Goal: Navigation & Orientation: Find specific page/section

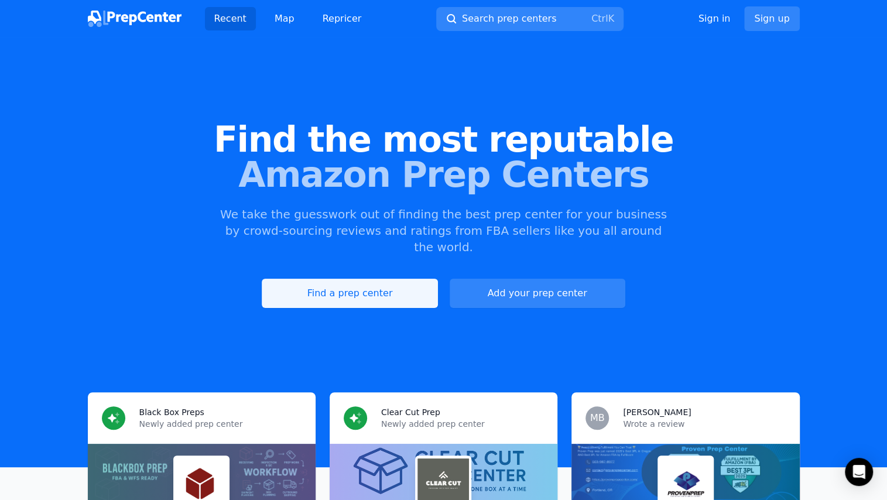
click at [417, 279] on link "Find a prep center" at bounding box center [350, 293] width 176 height 29
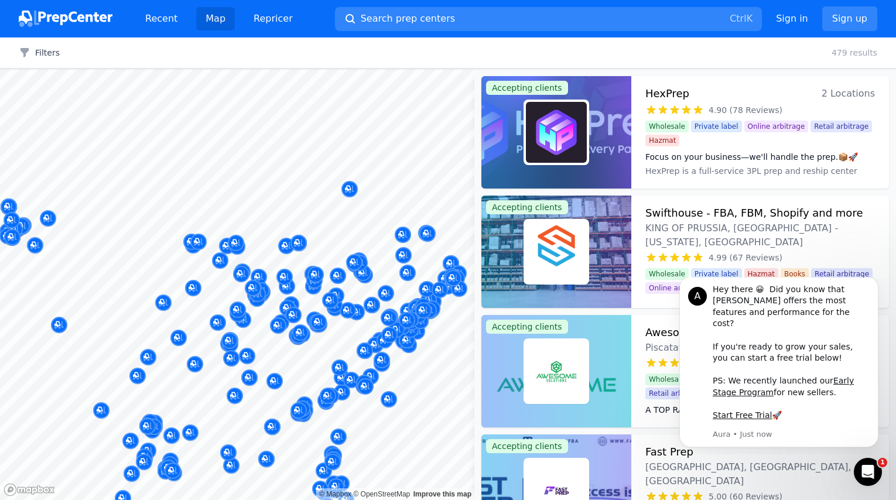
drag, startPoint x: 416, startPoint y: 255, endPoint x: 324, endPoint y: 248, distance: 92.2
click at [323, 249] on body "Recent Map Repricer Search prep centers Ctrl K Open main menu Sign in Sign up F…" at bounding box center [448, 250] width 896 height 500
drag, startPoint x: 354, startPoint y: 230, endPoint x: 338, endPoint y: 235, distance: 16.5
click at [341, 235] on body "Recent Map Repricer Search prep centers Ctrl K Open main menu Sign in Sign up F…" at bounding box center [448, 250] width 896 height 500
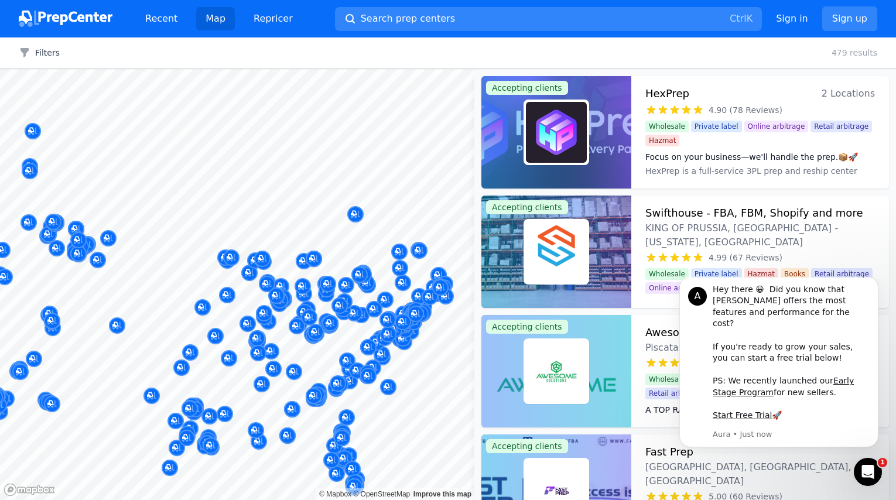
drag, startPoint x: 419, startPoint y: 271, endPoint x: 362, endPoint y: 268, distance: 56.9
click at [362, 268] on div at bounding box center [320, 268] width 225 height 9
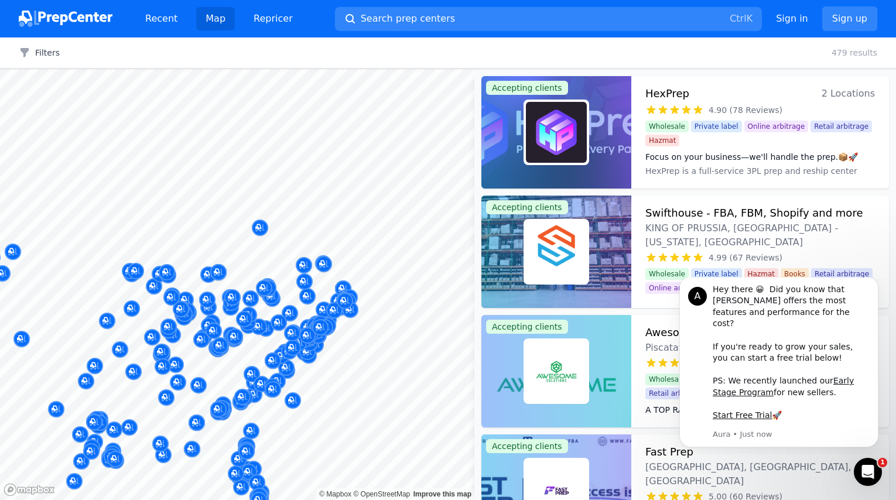
drag, startPoint x: 352, startPoint y: 208, endPoint x: 312, endPoint y: 206, distance: 41.1
click at [257, 222] on icon "Map marker" at bounding box center [259, 228] width 9 height 12
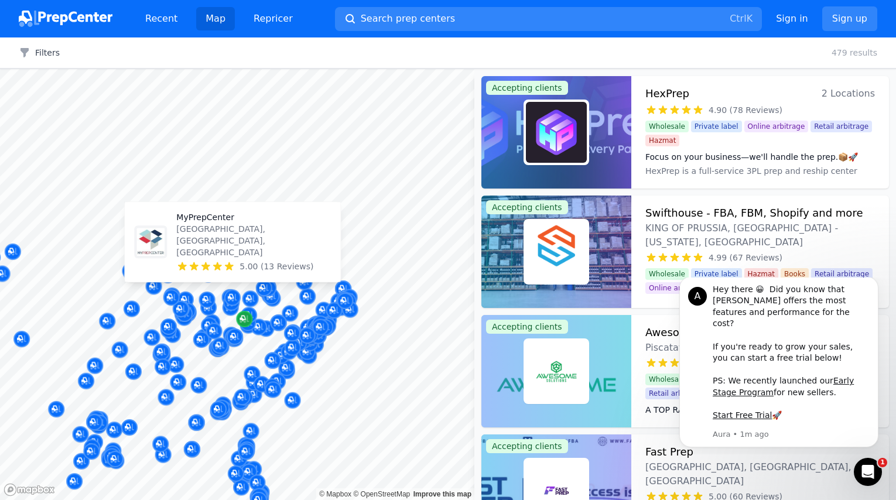
drag, startPoint x: 237, startPoint y: 295, endPoint x: 261, endPoint y: 297, distance: 24.7
click at [266, 69] on div at bounding box center [237, 69] width 474 height 0
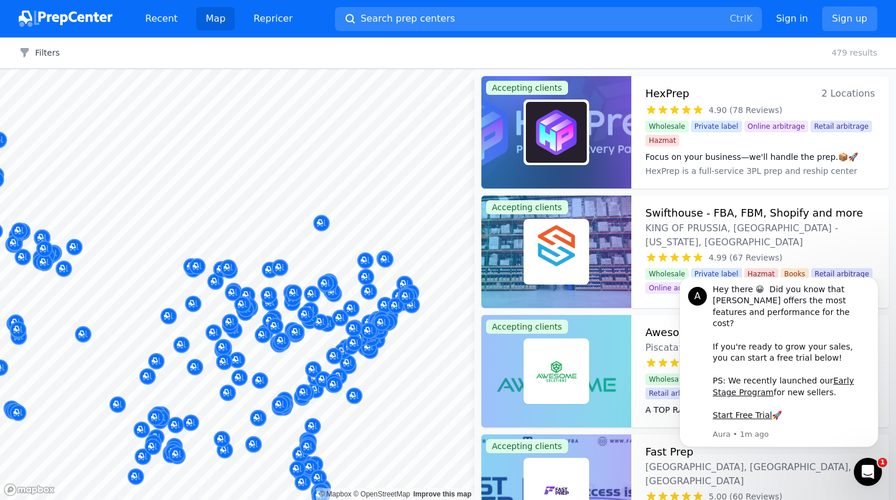
drag, startPoint x: 399, startPoint y: 249, endPoint x: 375, endPoint y: 253, distance: 24.3
click at [375, 253] on body "Recent Map Repricer Search prep centers Ctrl K Open main menu Sign in Sign up F…" at bounding box center [448, 250] width 896 height 500
drag, startPoint x: 382, startPoint y: 232, endPoint x: 391, endPoint y: 221, distance: 14.2
click at [347, 231] on div at bounding box center [301, 233] width 225 height 9
click at [412, 226] on body "Recent Map Repricer Search prep centers Ctrl K Open main menu Sign in Sign up F…" at bounding box center [448, 250] width 896 height 500
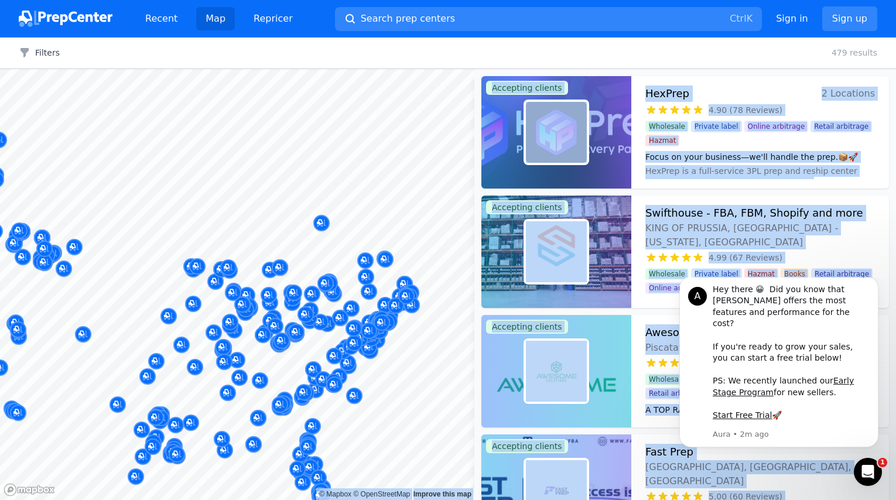
click at [406, 235] on div at bounding box center [367, 236] width 225 height 9
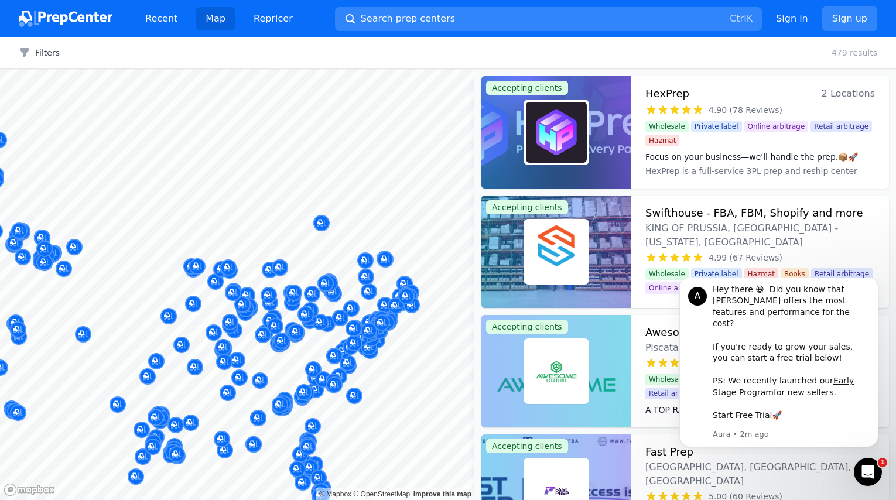
drag, startPoint x: 411, startPoint y: 239, endPoint x: 397, endPoint y: 244, distance: 14.8
click at [397, 244] on body "Recent Map Repricer Search prep centers Ctrl K Open main menu Sign in Sign up F…" at bounding box center [448, 250] width 896 height 500
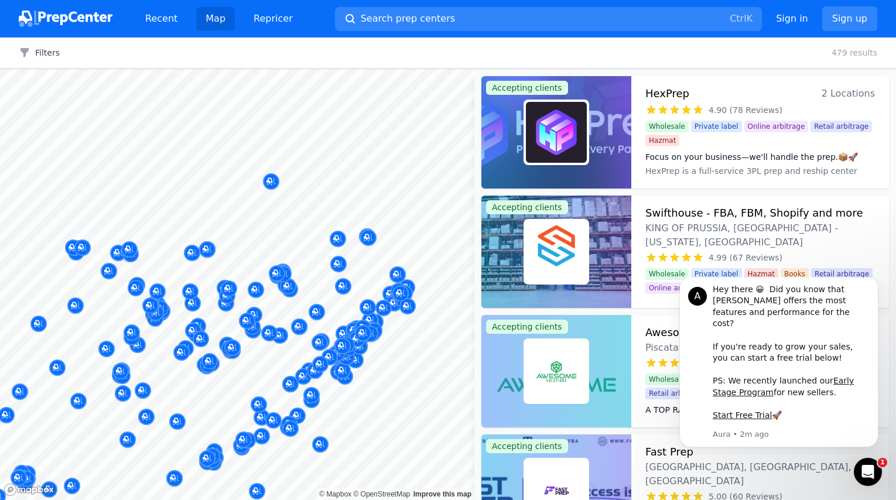
drag, startPoint x: 422, startPoint y: 213, endPoint x: 372, endPoint y: 239, distance: 56.6
click at [372, 239] on body "Recent Map Repricer Search prep centers Ctrl K Open main menu Sign in Sign up F…" at bounding box center [448, 250] width 896 height 500
drag, startPoint x: 405, startPoint y: 229, endPoint x: 354, endPoint y: 283, distance: 74.5
click at [299, 234] on body "Recent Map Repricer Search prep centers Ctrl K Open main menu Sign in Sign up F…" at bounding box center [448, 250] width 896 height 500
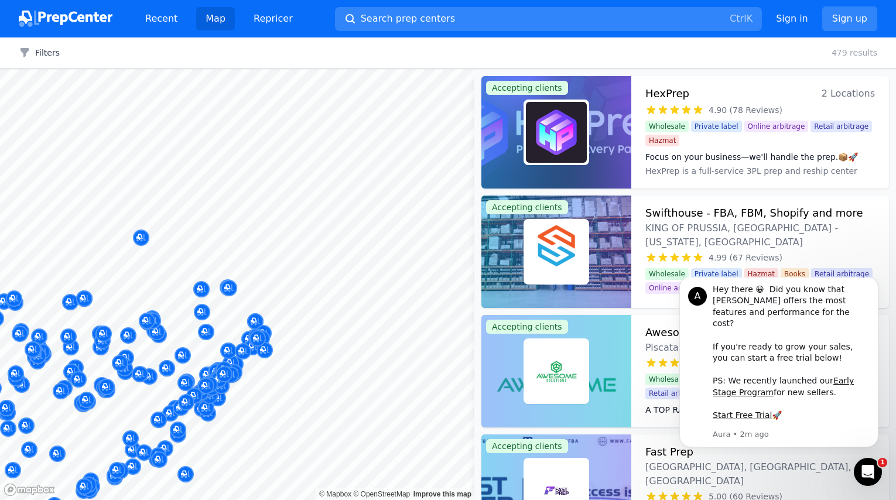
click at [378, 375] on body "Recent Map Repricer Search prep centers Ctrl K Open main menu Sign in Sign up F…" at bounding box center [448, 250] width 896 height 500
drag, startPoint x: 317, startPoint y: 340, endPoint x: 358, endPoint y: 279, distance: 73.1
click at [358, 279] on body "Recent Map Repricer Search prep centers Ctrl K Open main menu Sign in Sign up F…" at bounding box center [448, 250] width 896 height 500
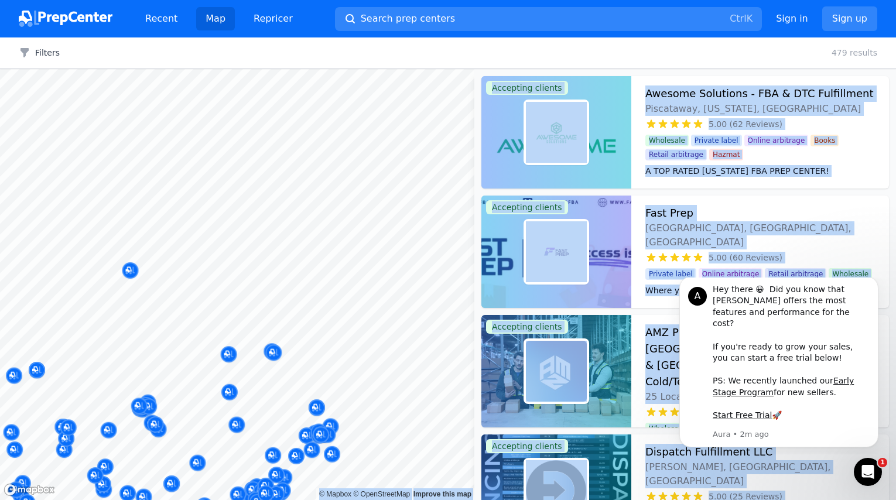
click at [310, 290] on body "Recent Map Repricer Search prep centers Ctrl K Open main menu Sign in Sign up F…" at bounding box center [448, 250] width 896 height 500
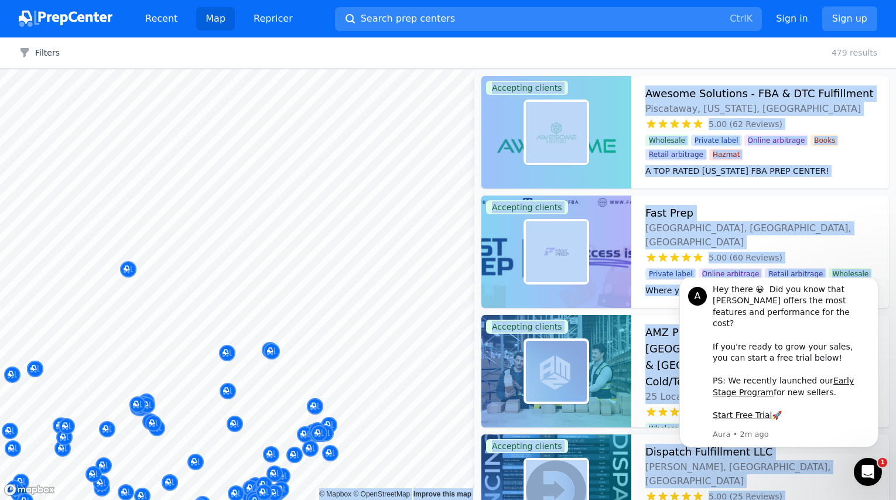
click at [310, 290] on div at bounding box center [250, 284] width 225 height 9
